Goal: Transaction & Acquisition: Purchase product/service

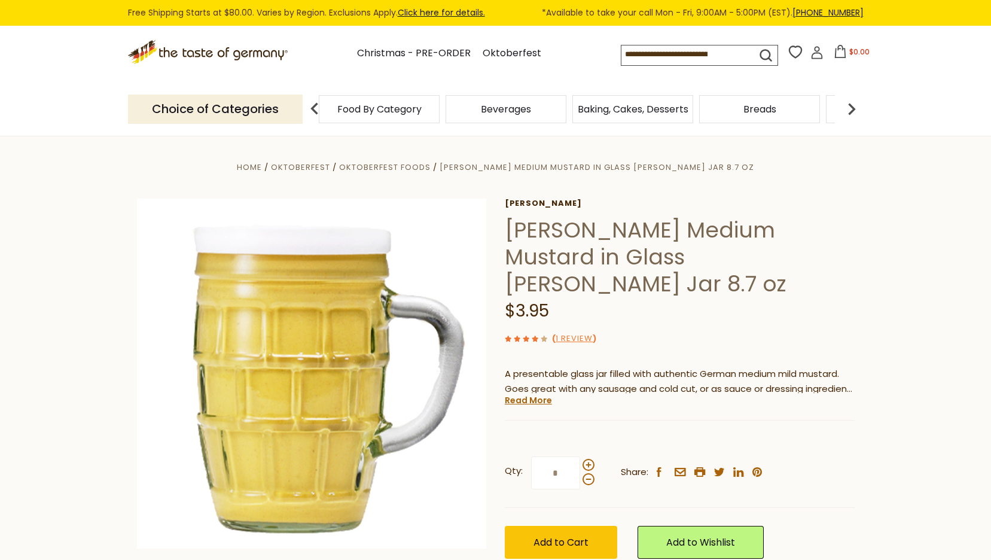
click at [513, 114] on span "Beverages" at bounding box center [506, 109] width 50 height 9
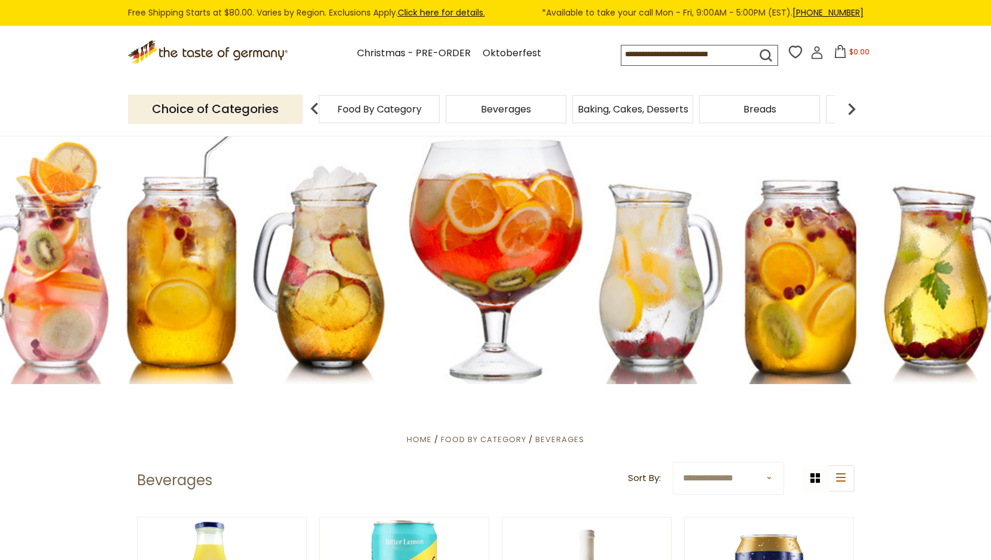
click at [405, 120] on div "Food By Category" at bounding box center [379, 109] width 121 height 28
click at [440, 120] on div "Beverages" at bounding box center [379, 109] width 121 height 28
click at [653, 114] on span "Baking, Cakes, Desserts" at bounding box center [633, 109] width 111 height 9
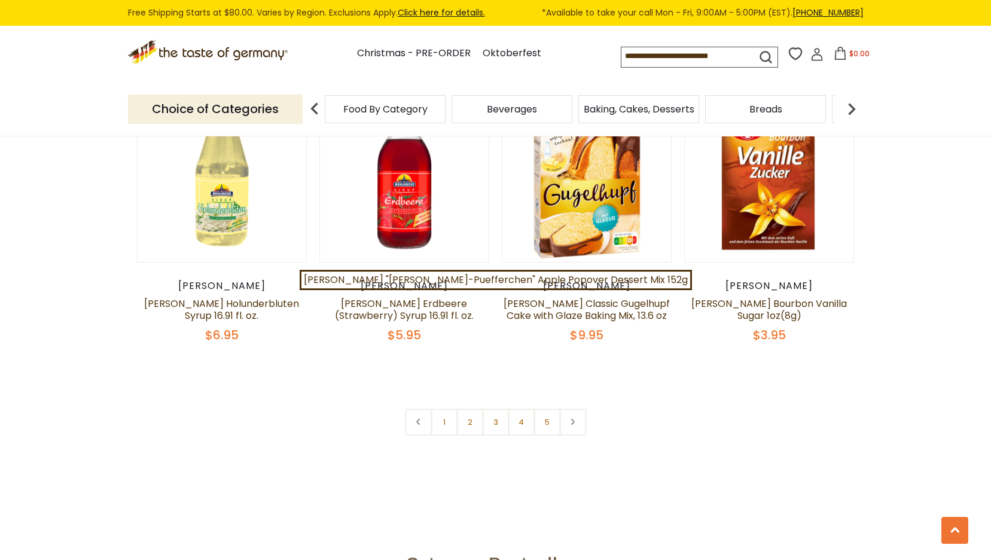
scroll to position [2751, 0]
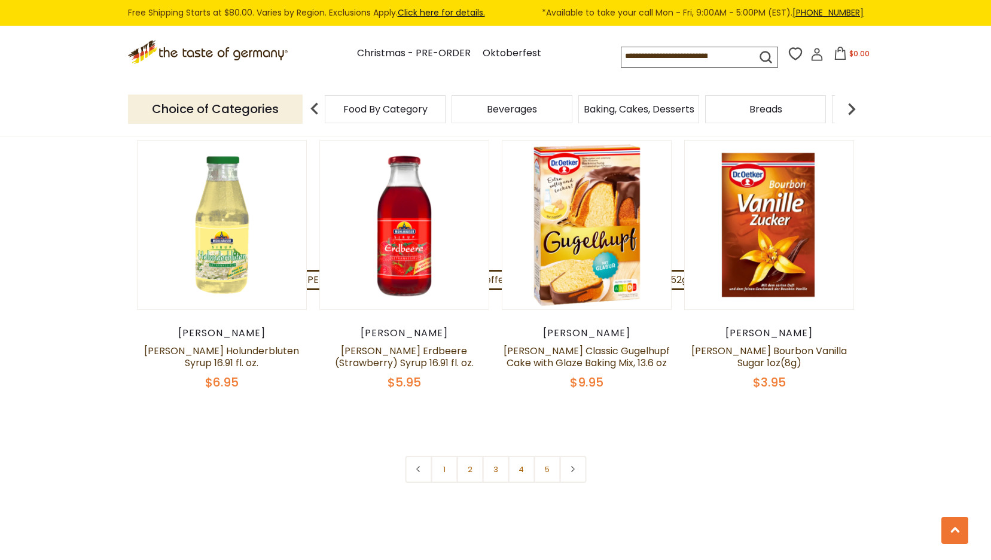
click at [446, 117] on div "Breads" at bounding box center [385, 109] width 121 height 28
click at [770, 109] on span "Breads" at bounding box center [759, 109] width 33 height 9
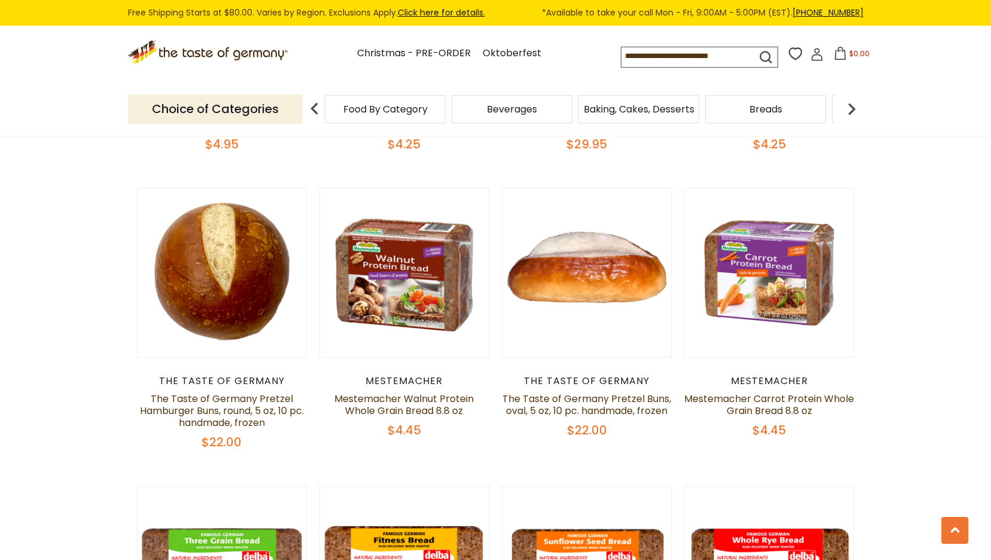
scroll to position [1495, 0]
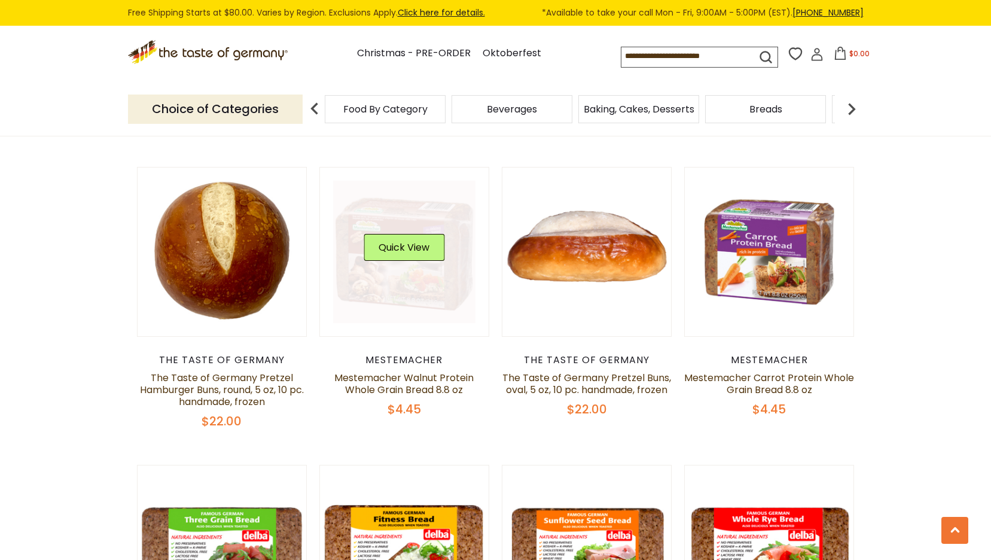
click at [425, 308] on link at bounding box center [404, 252] width 142 height 142
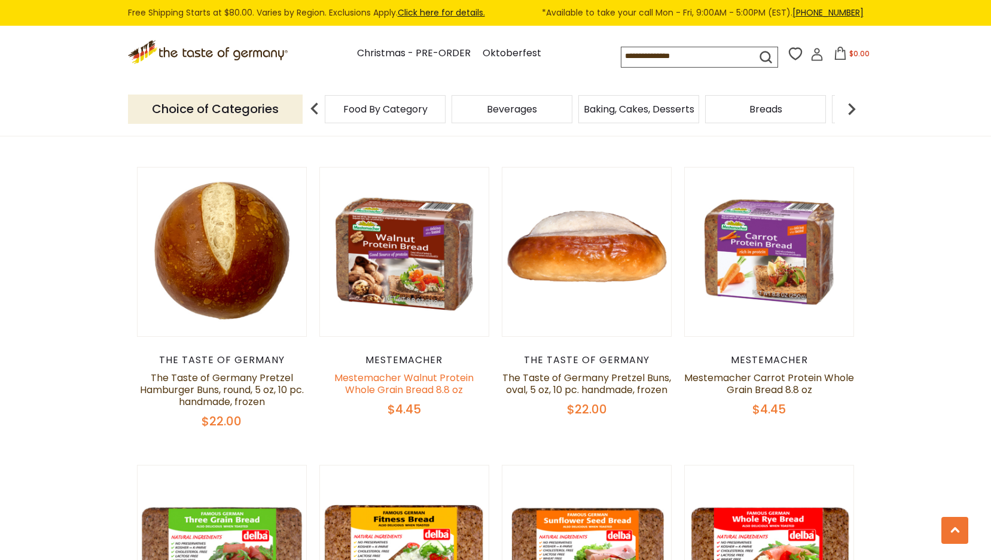
click at [396, 380] on link "Mestemacher Walnut Protein Whole Grain Bread 8.8 oz" at bounding box center [403, 384] width 139 height 26
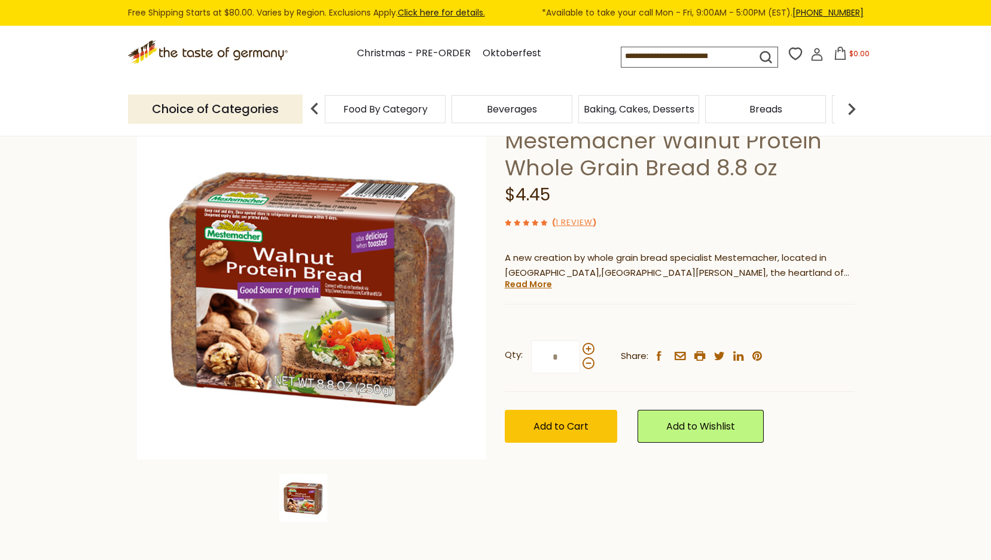
scroll to position [60, 0]
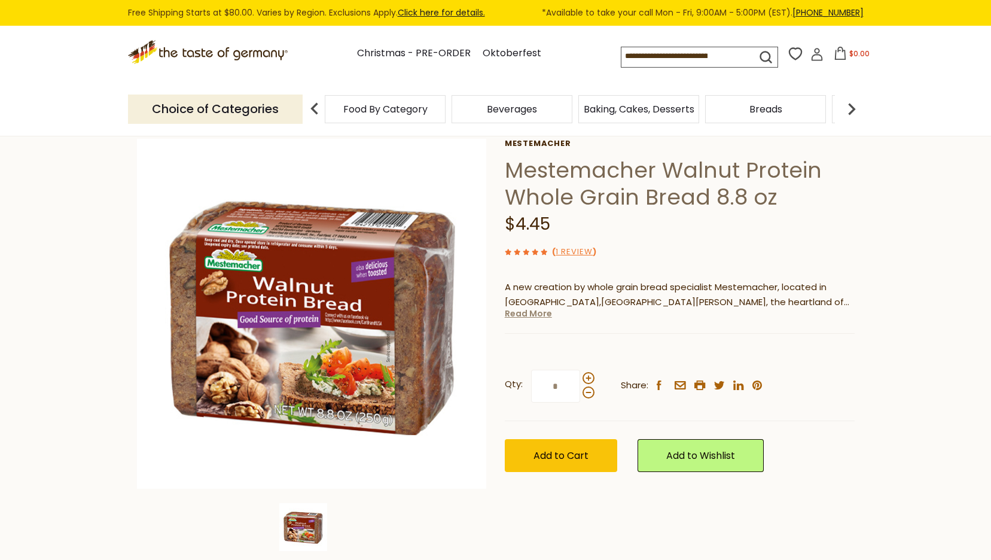
click at [538, 316] on link "Read More" at bounding box center [528, 313] width 47 height 12
